Goal: Find contact information: Find contact information

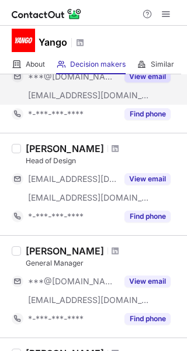
scroll to position [99, 0]
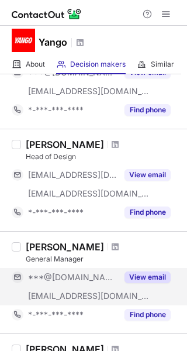
click at [145, 277] on button "View email" at bounding box center [148, 278] width 46 height 12
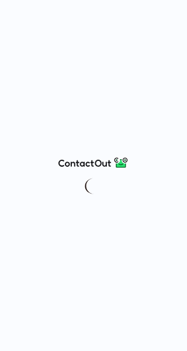
click at [44, 244] on div at bounding box center [93, 175] width 187 height 351
